Goal: Task Accomplishment & Management: Manage account settings

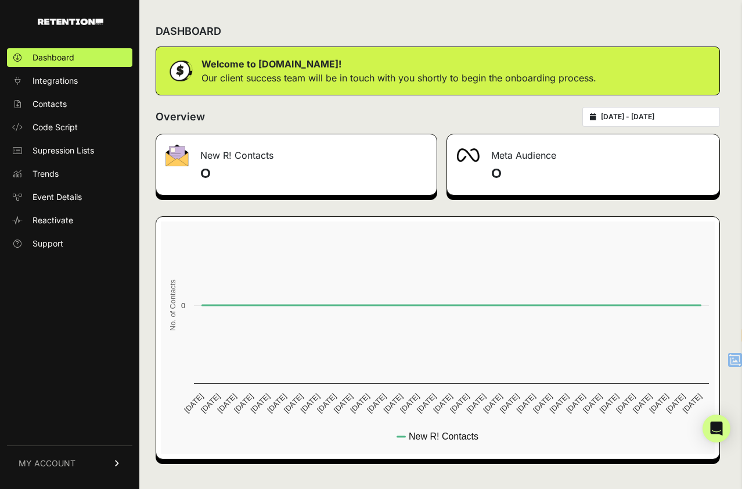
select select "en"
click at [84, 460] on link "MY ACCOUNT" at bounding box center [69, 462] width 125 height 35
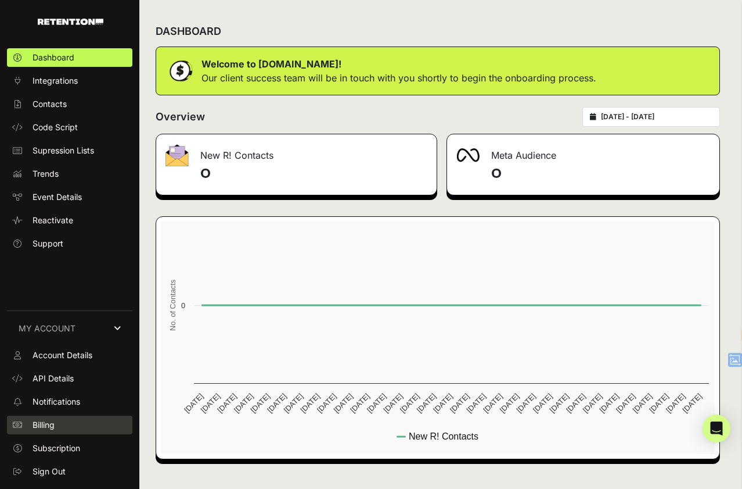
click at [69, 425] on link "Billing" at bounding box center [69, 424] width 125 height 19
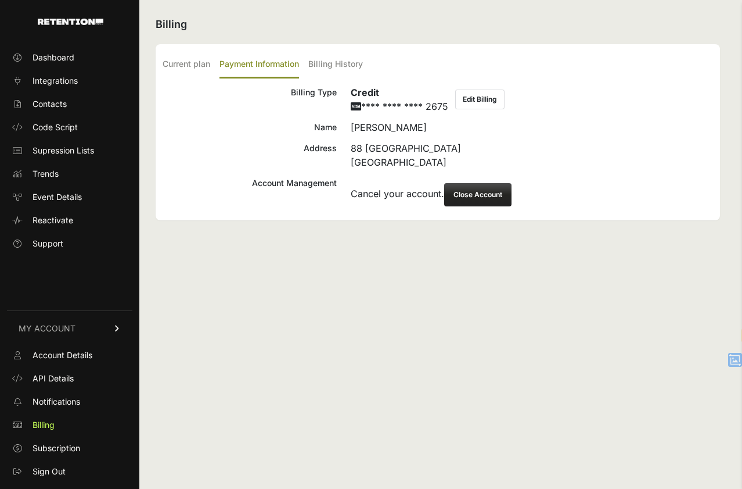
select select "en"
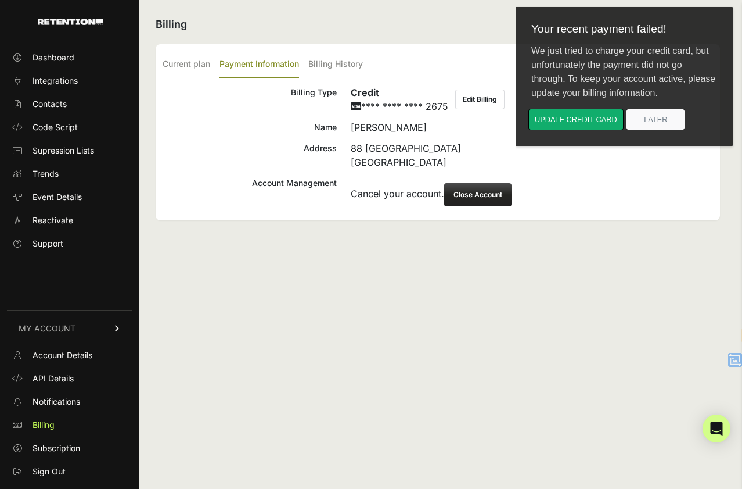
click at [487, 100] on button "Edit Billing" at bounding box center [479, 99] width 49 height 20
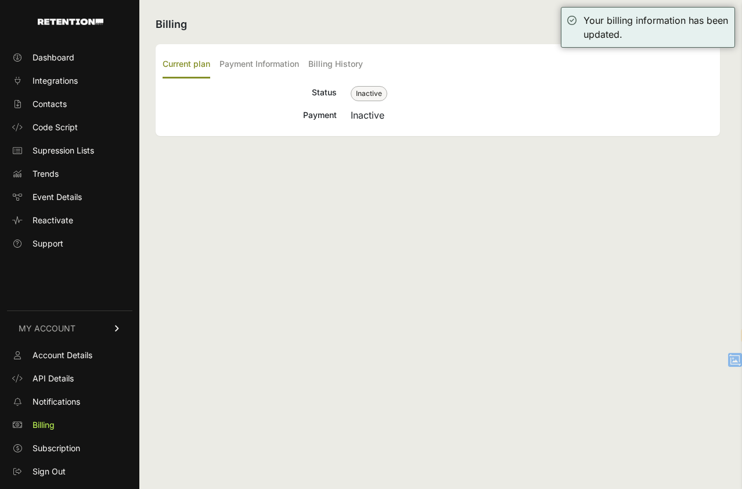
select select "en"
